Goal: Transaction & Acquisition: Purchase product/service

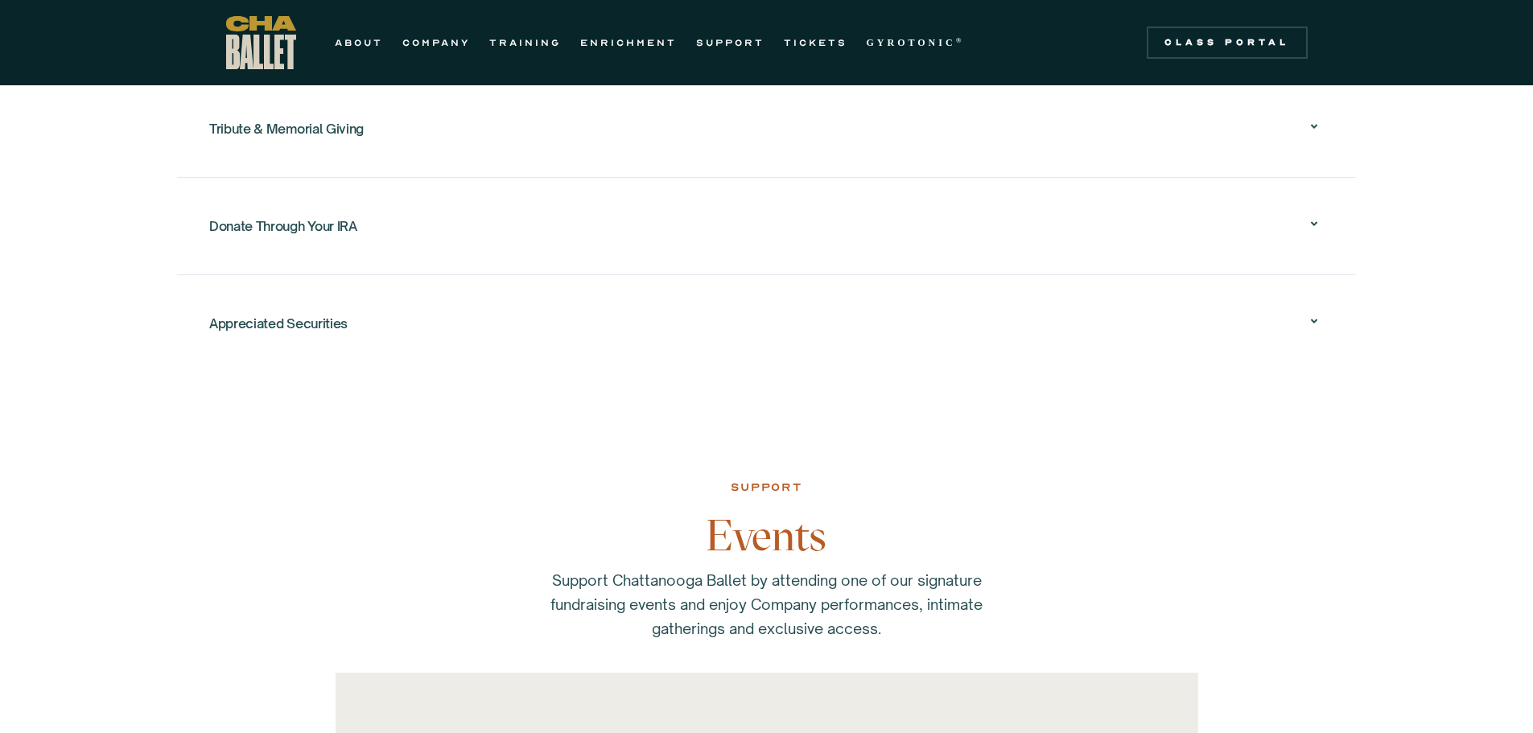
scroll to position [1851, 0]
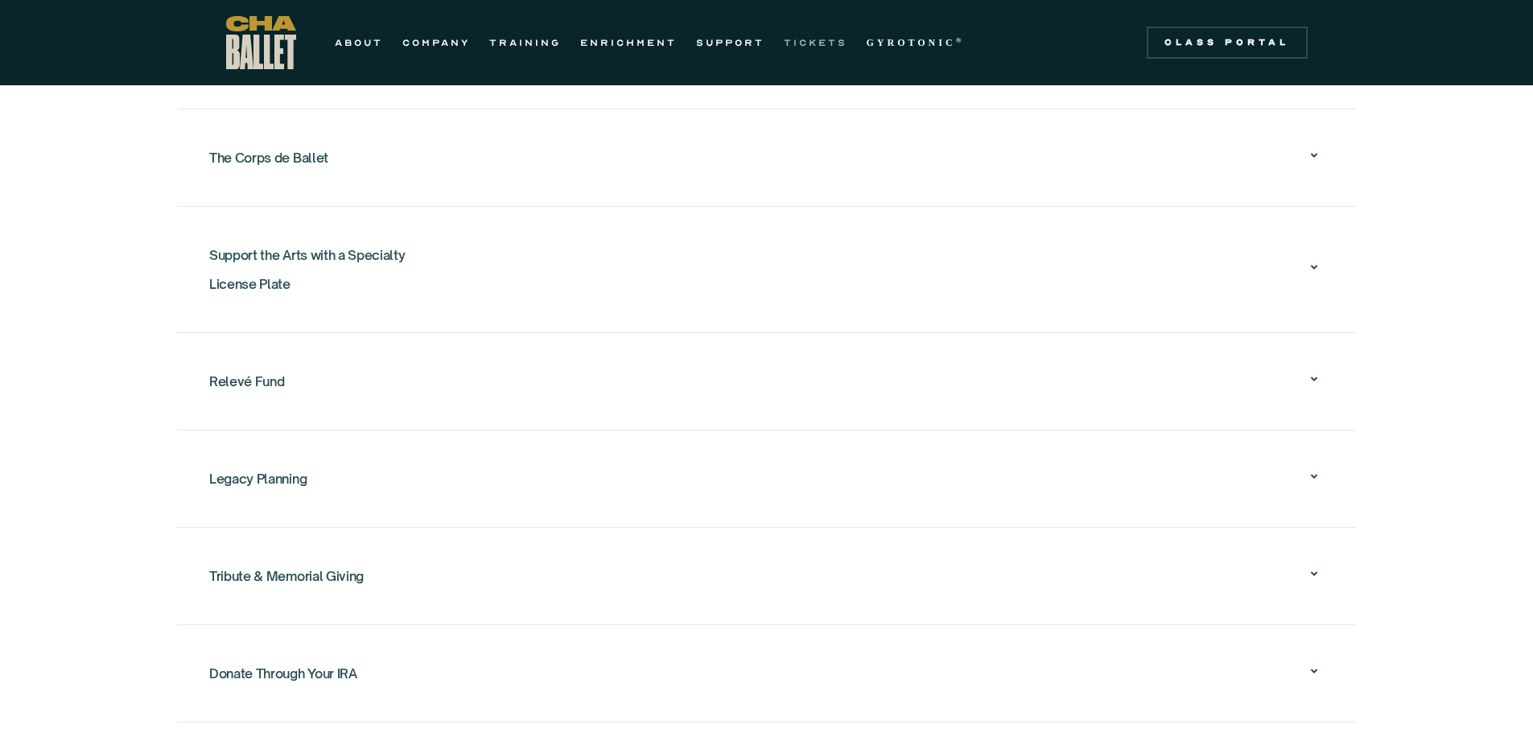
click at [827, 38] on link "TICKETS" at bounding box center [816, 42] width 64 height 19
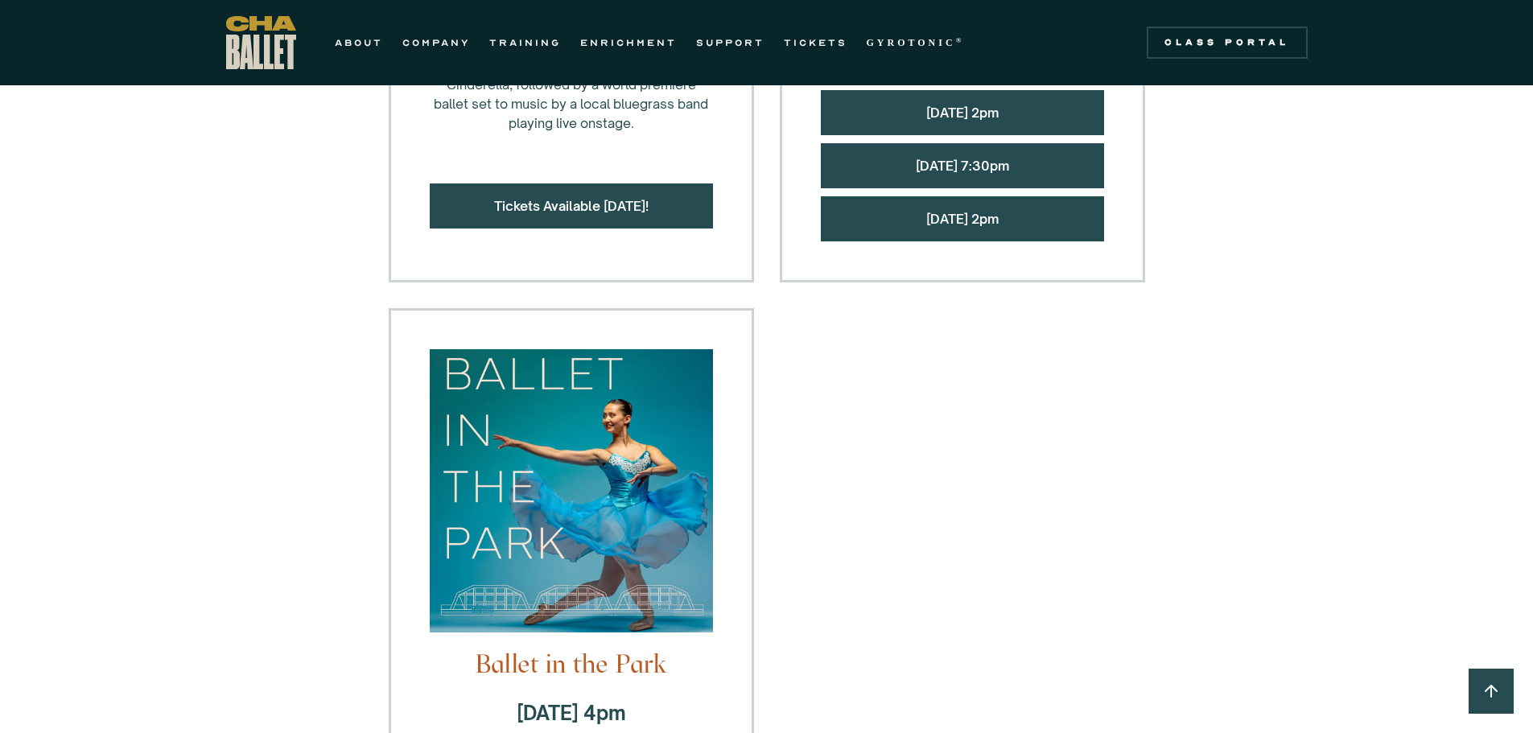
scroll to position [1932, 0]
